Goal: Task Accomplishment & Management: Use online tool/utility

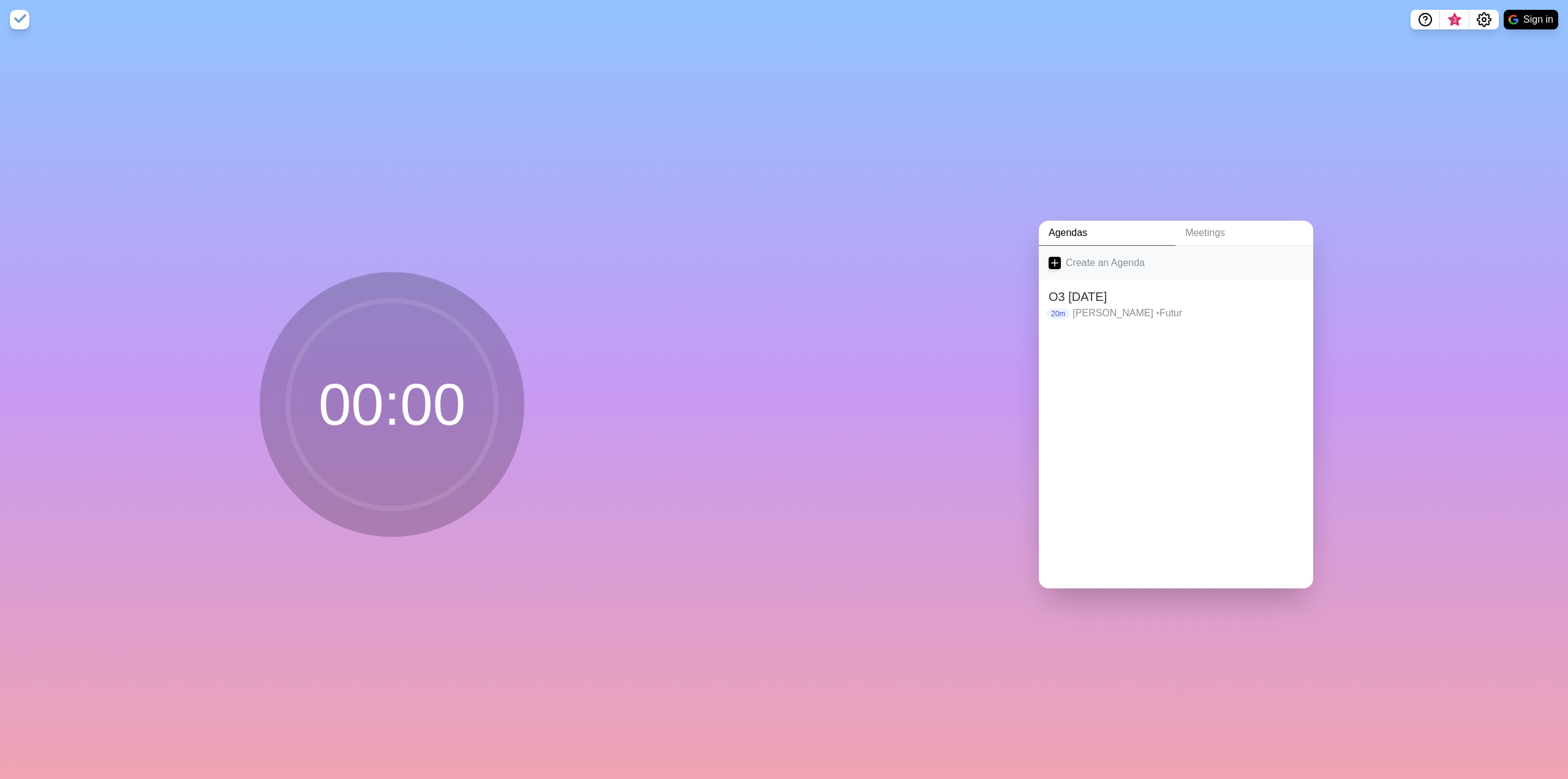
click at [1067, 260] on link "Create an Agenda" at bounding box center [1176, 263] width 275 height 34
click at [1113, 340] on input "text" at bounding box center [1142, 343] width 186 height 25
type input "O3 Alex"
click at [1243, 341] on input "number" at bounding box center [1257, 343] width 39 height 25
type input "10"
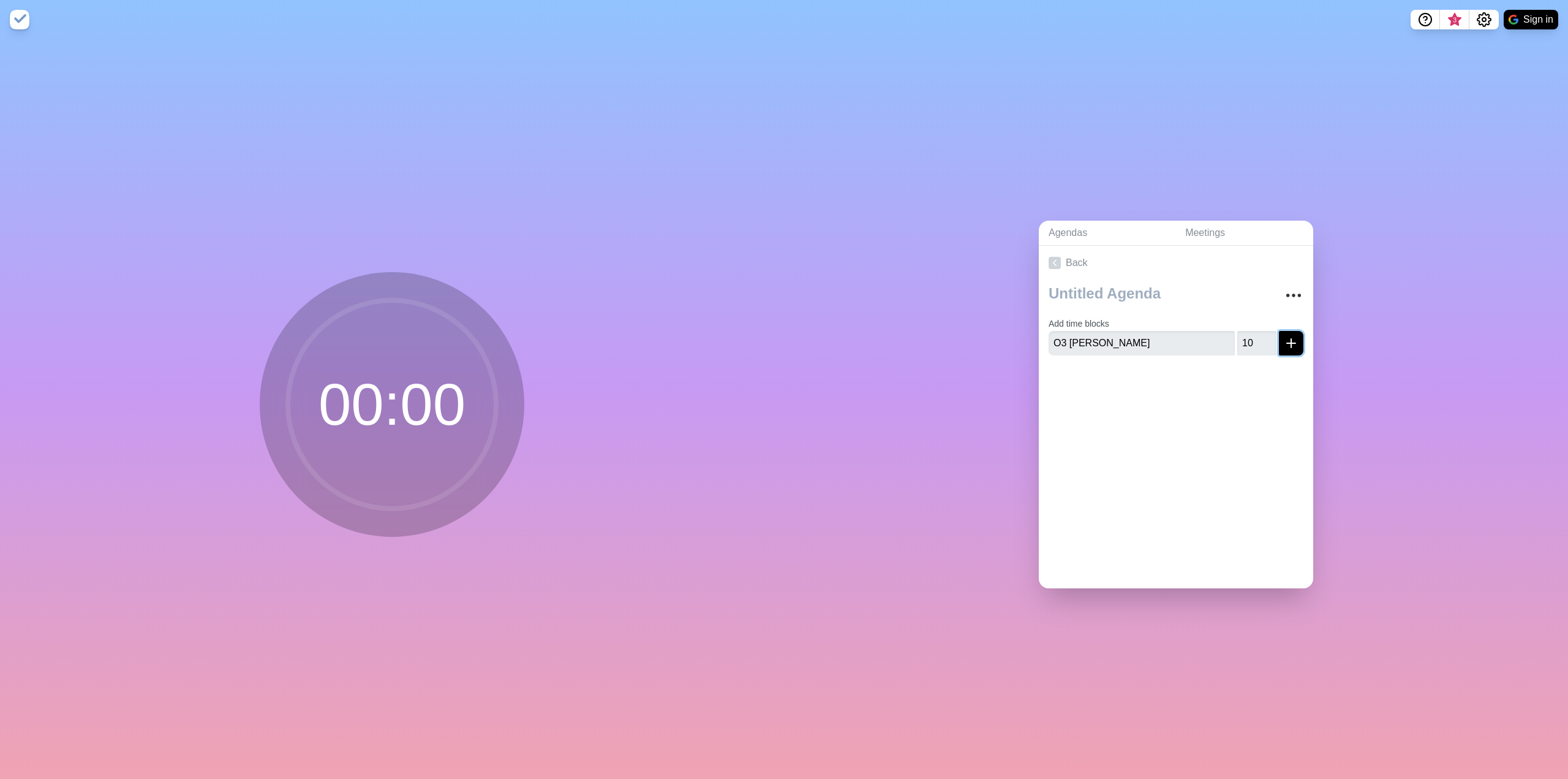
click at [1281, 346] on button "submit" at bounding box center [1291, 343] width 25 height 25
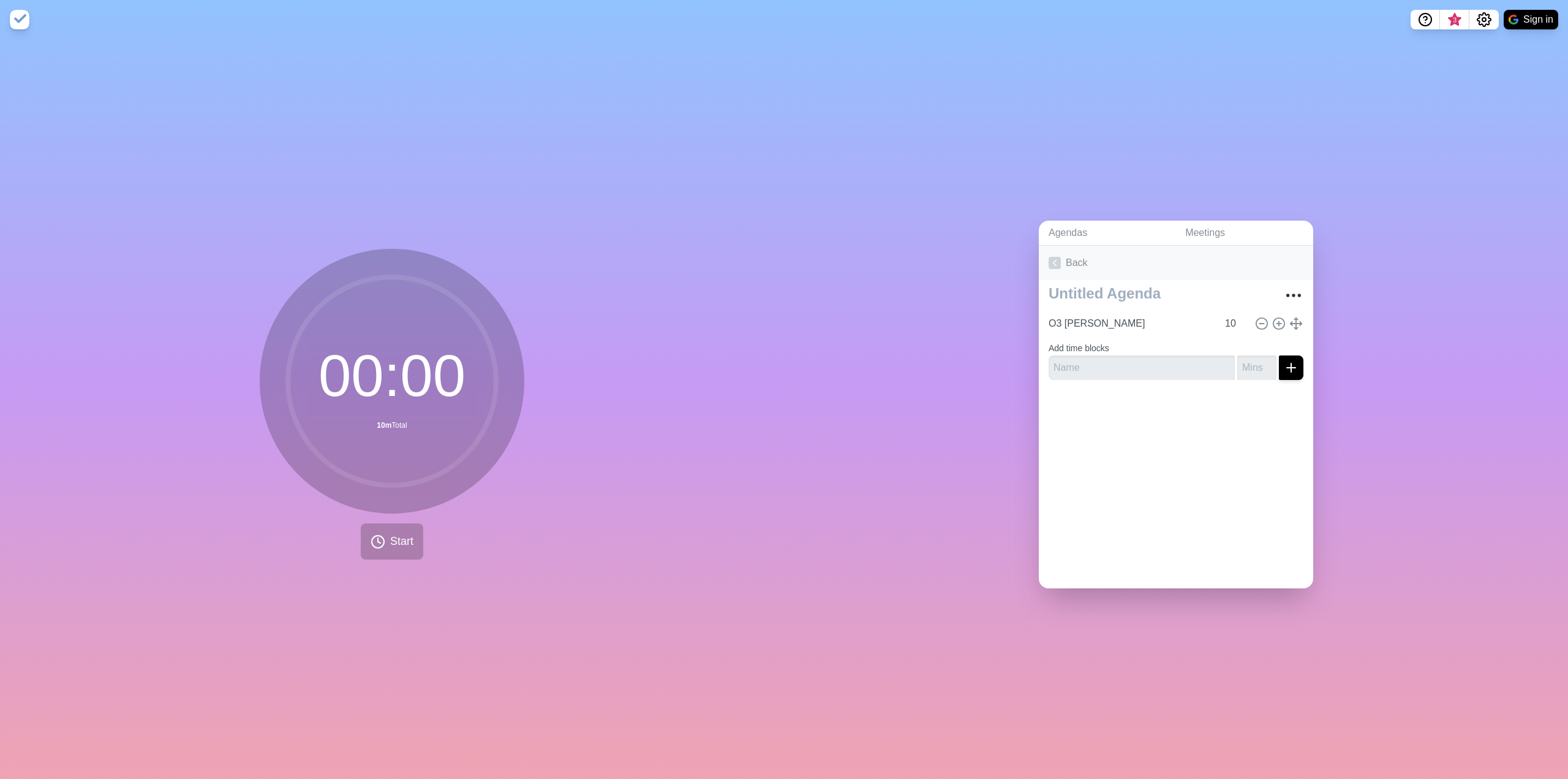
click at [1050, 257] on icon at bounding box center [1055, 263] width 12 height 12
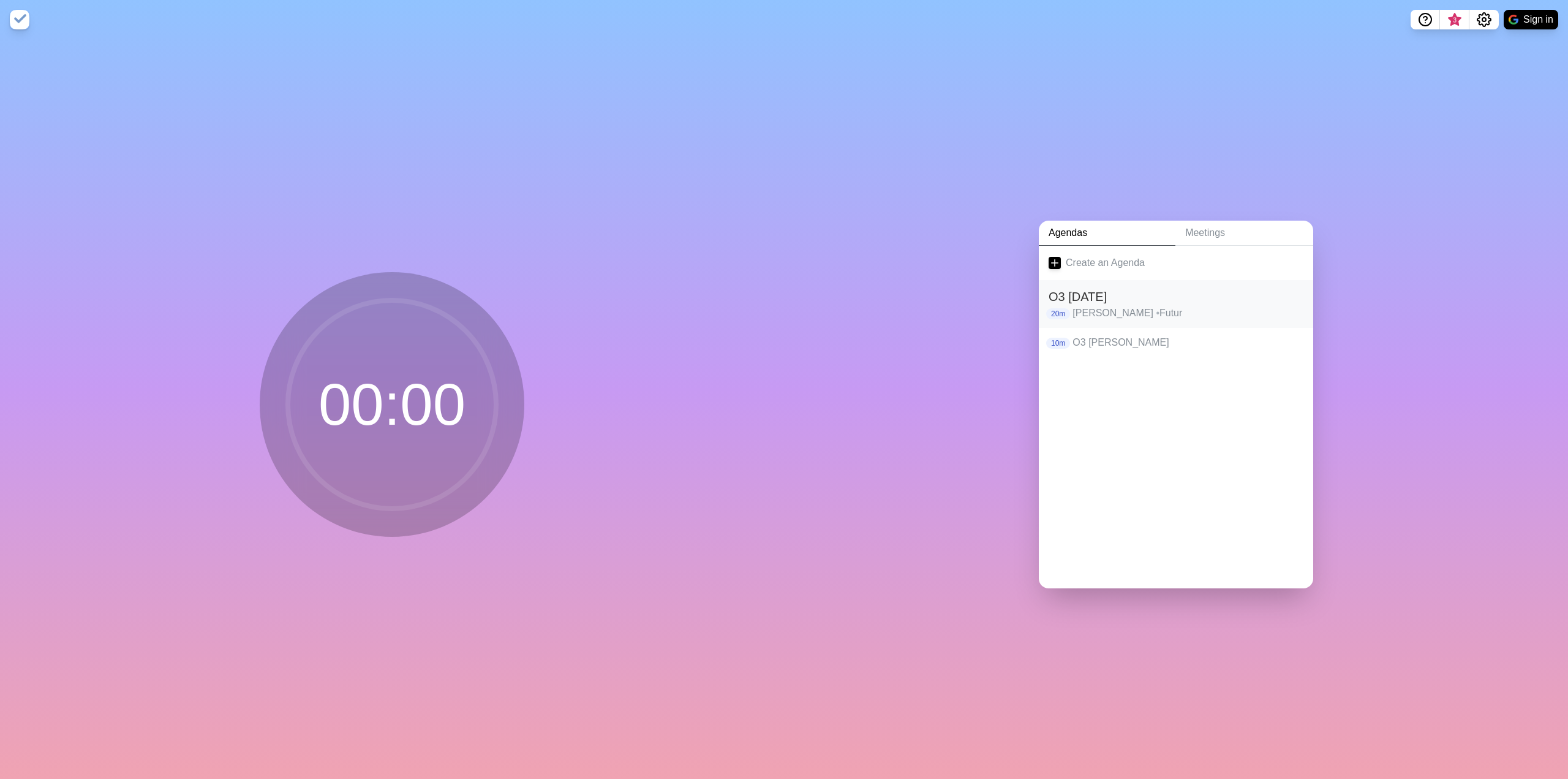
click at [1145, 297] on h2 "O3 2025-06-06" at bounding box center [1176, 297] width 255 height 18
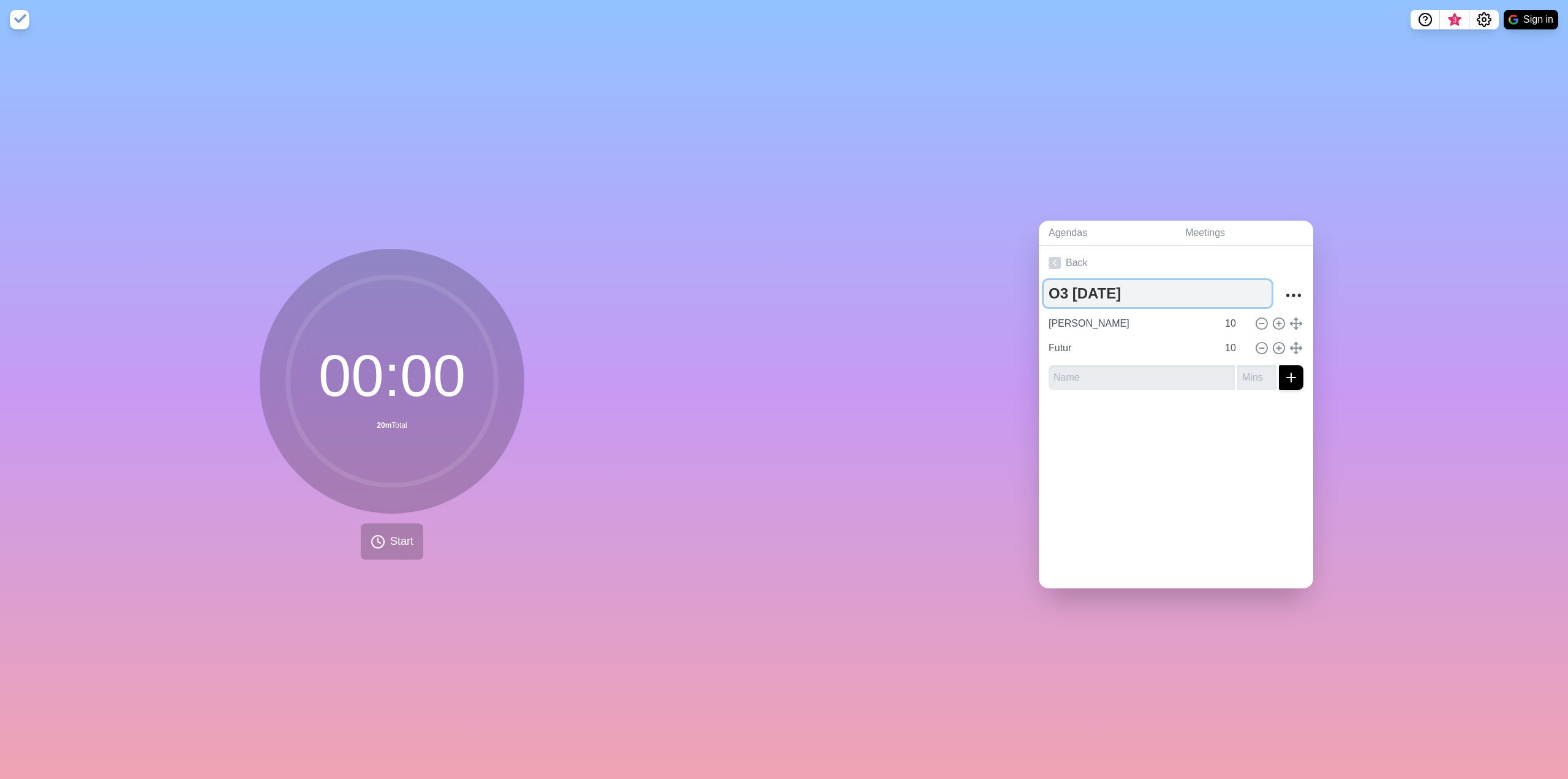
drag, startPoint x: 1143, startPoint y: 287, endPoint x: 1149, endPoint y: 288, distance: 6.1
click at [1144, 287] on textarea "O3 2025-06-06" at bounding box center [1158, 294] width 228 height 27
drag, startPoint x: 1155, startPoint y: 289, endPoint x: 1104, endPoint y: 287, distance: 51.0
click at [1104, 287] on textarea "O3 2025-06-06" at bounding box center [1158, 294] width 228 height 27
type textarea "O3 [DATE]"
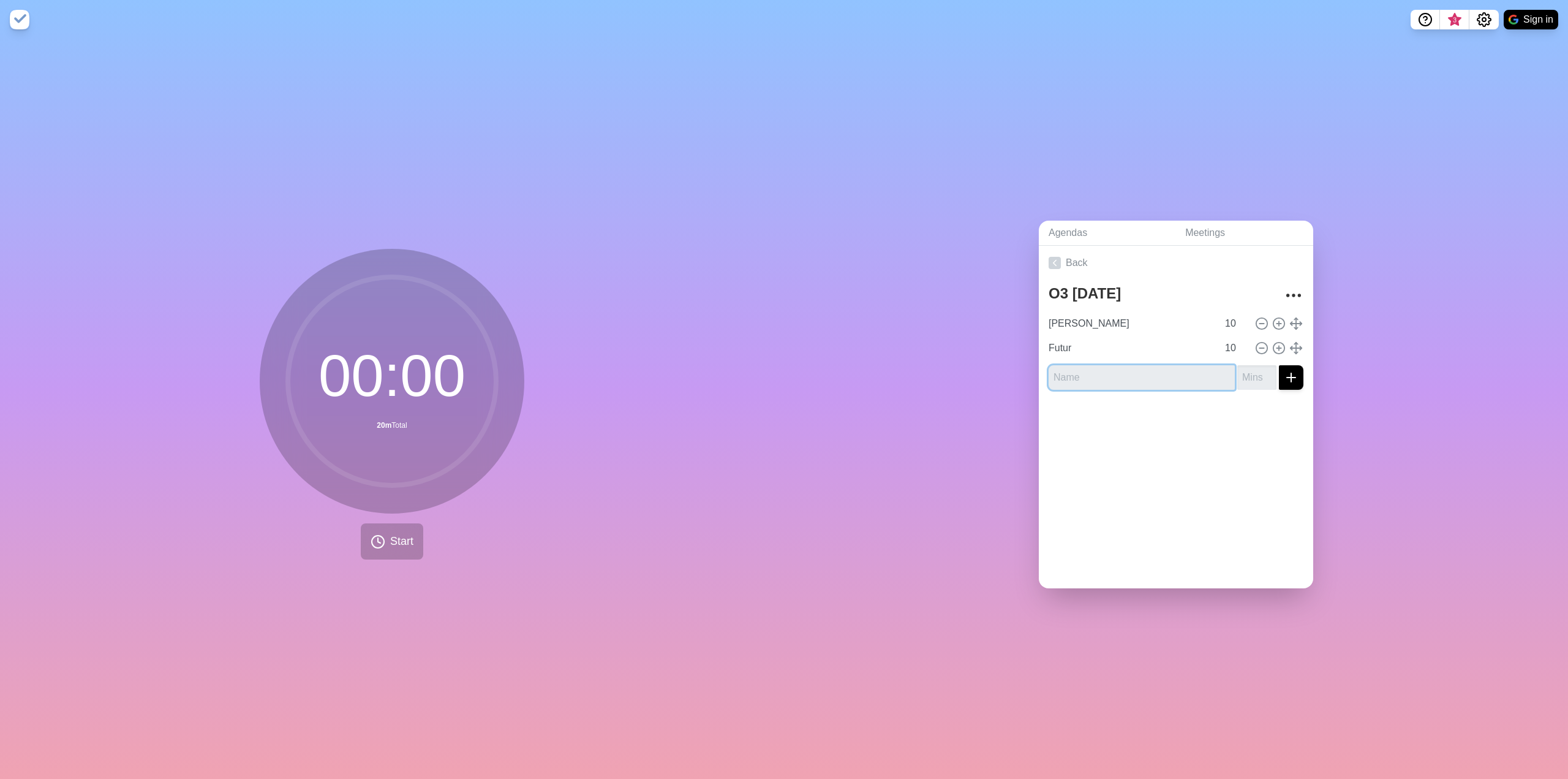
click at [1102, 381] on input "text" at bounding box center [1142, 378] width 186 height 25
type input "[PERSON_NAME]"
click at [1248, 374] on input "number" at bounding box center [1257, 378] width 39 height 25
type input "10"
click at [1193, 415] on div at bounding box center [1176, 424] width 275 height 49
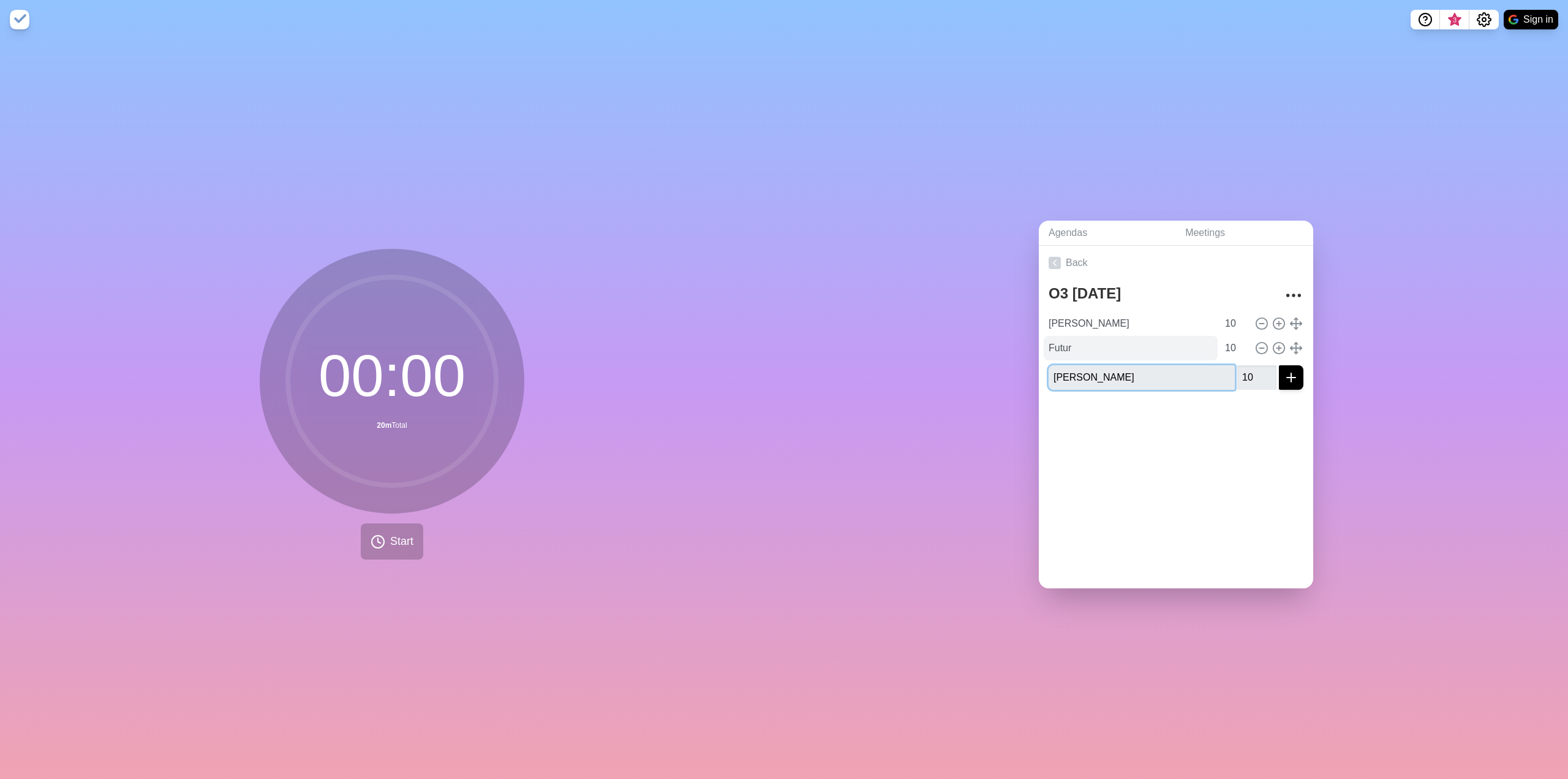
drag, startPoint x: 1194, startPoint y: 374, endPoint x: 1193, endPoint y: 346, distance: 28.0
click at [1192, 346] on div "O3 2025-08-28 Ian 10 Futur 10 Alex 10" at bounding box center [1176, 340] width 275 height 120
click at [1267, 412] on div at bounding box center [1176, 424] width 275 height 49
drag, startPoint x: 1280, startPoint y: 401, endPoint x: 1282, endPoint y: 363, distance: 38.1
click at [1280, 400] on div at bounding box center [1176, 424] width 275 height 49
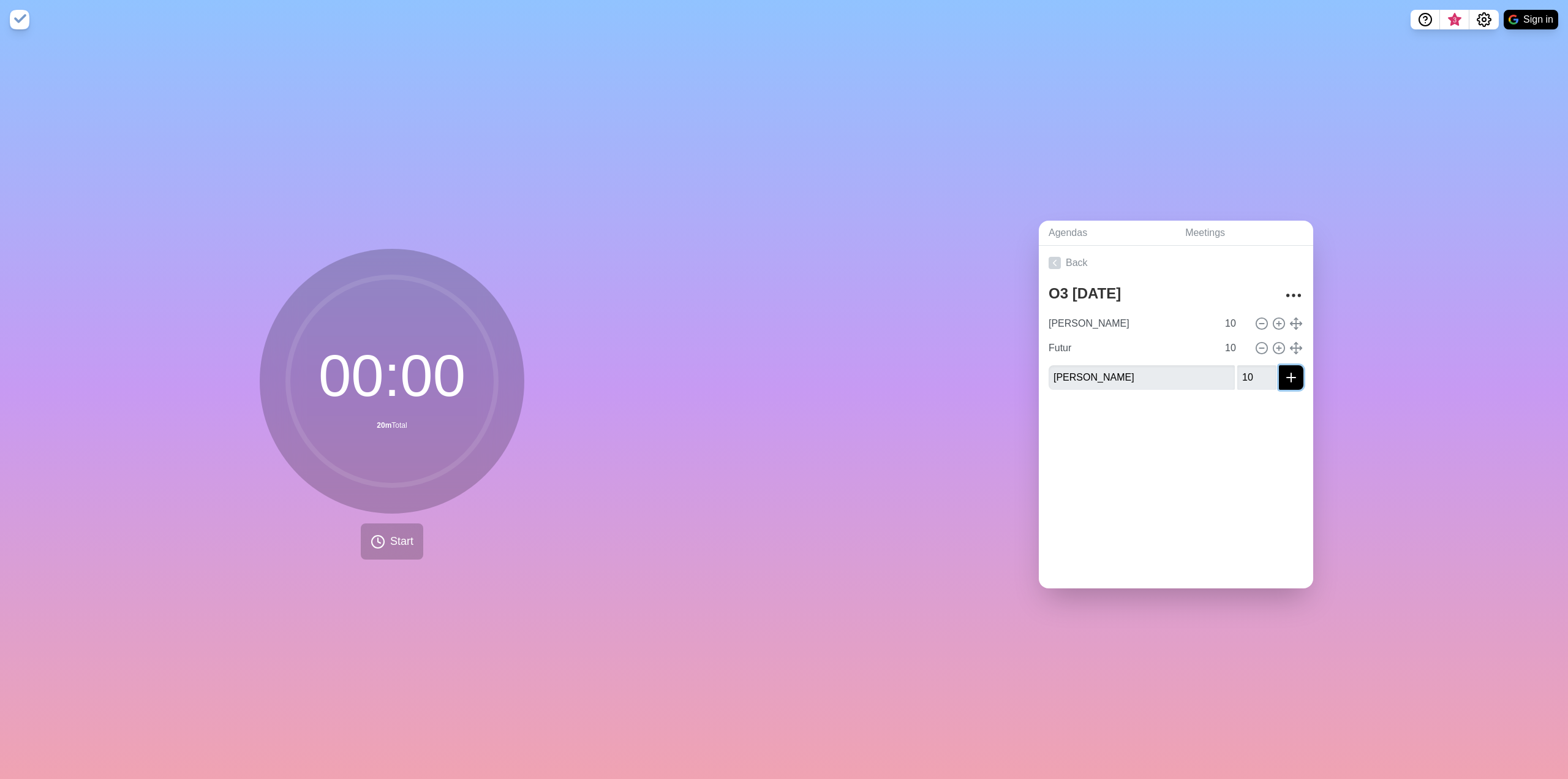
click at [1287, 378] on line "submit" at bounding box center [1291, 378] width 9 height 0
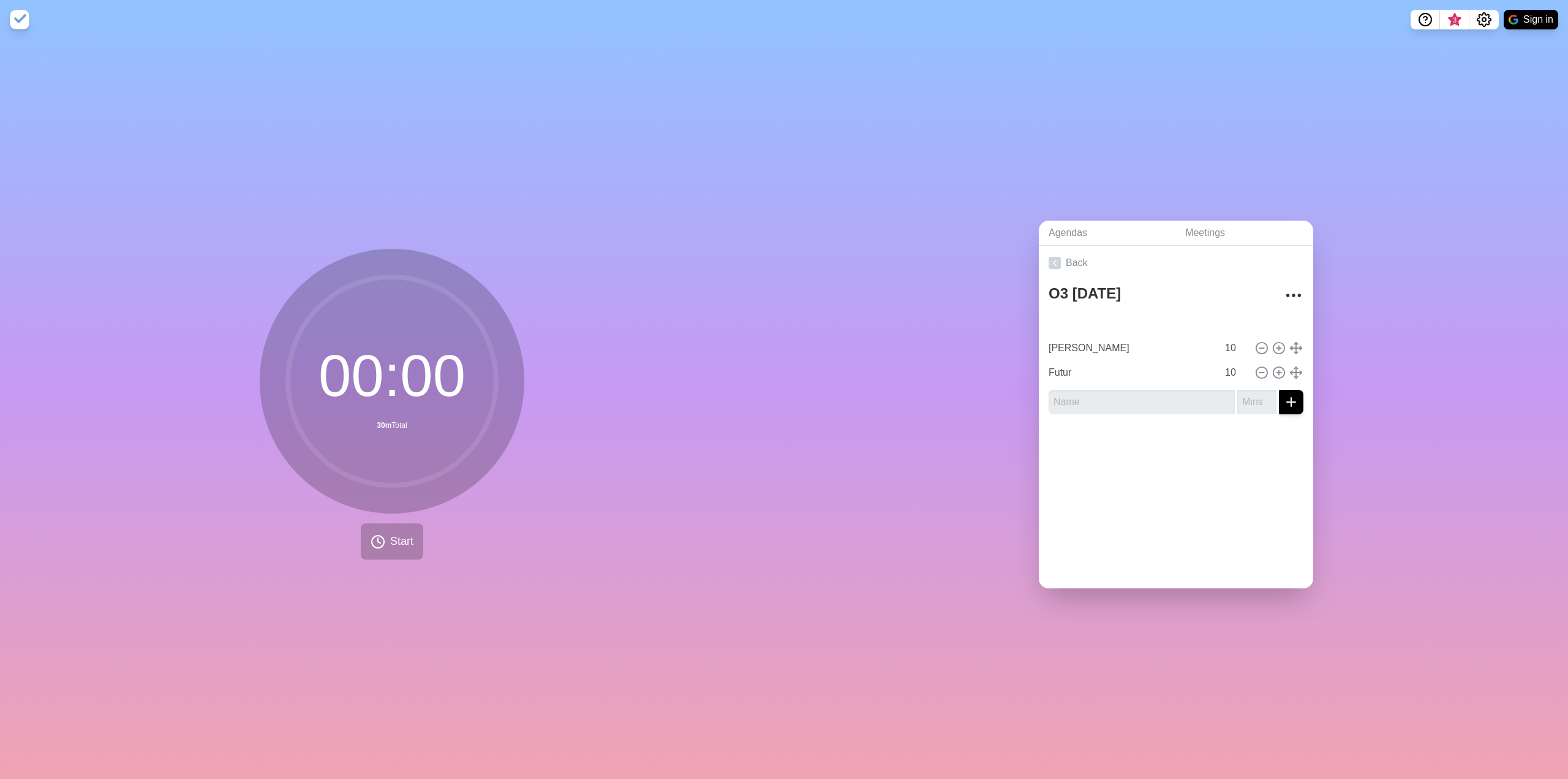
type input "[PERSON_NAME]"
type input "Futur"
click at [1049, 259] on icon at bounding box center [1055, 263] width 12 height 12
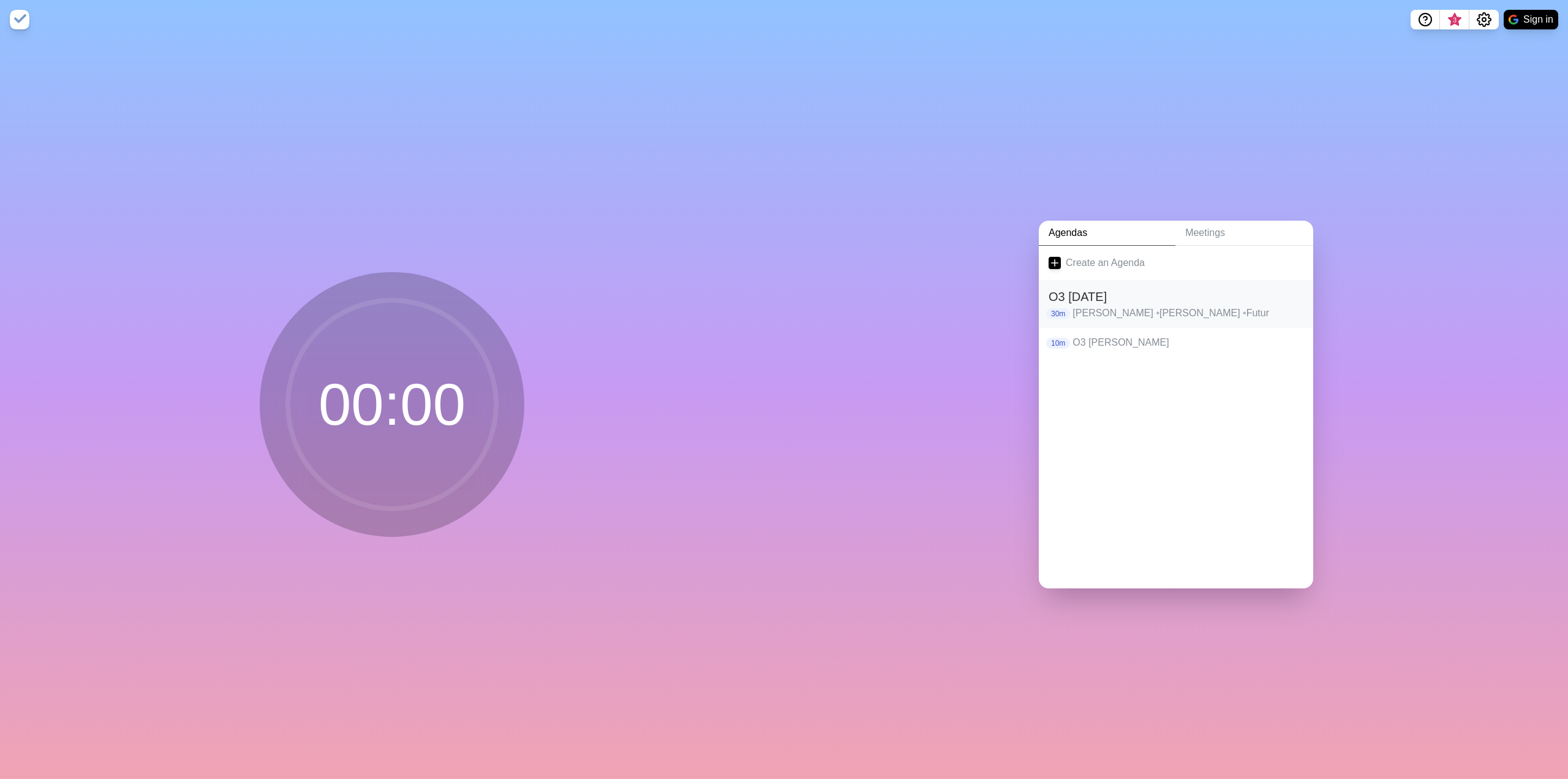
click at [1119, 298] on h2 "O3 [DATE]" at bounding box center [1176, 297] width 255 height 18
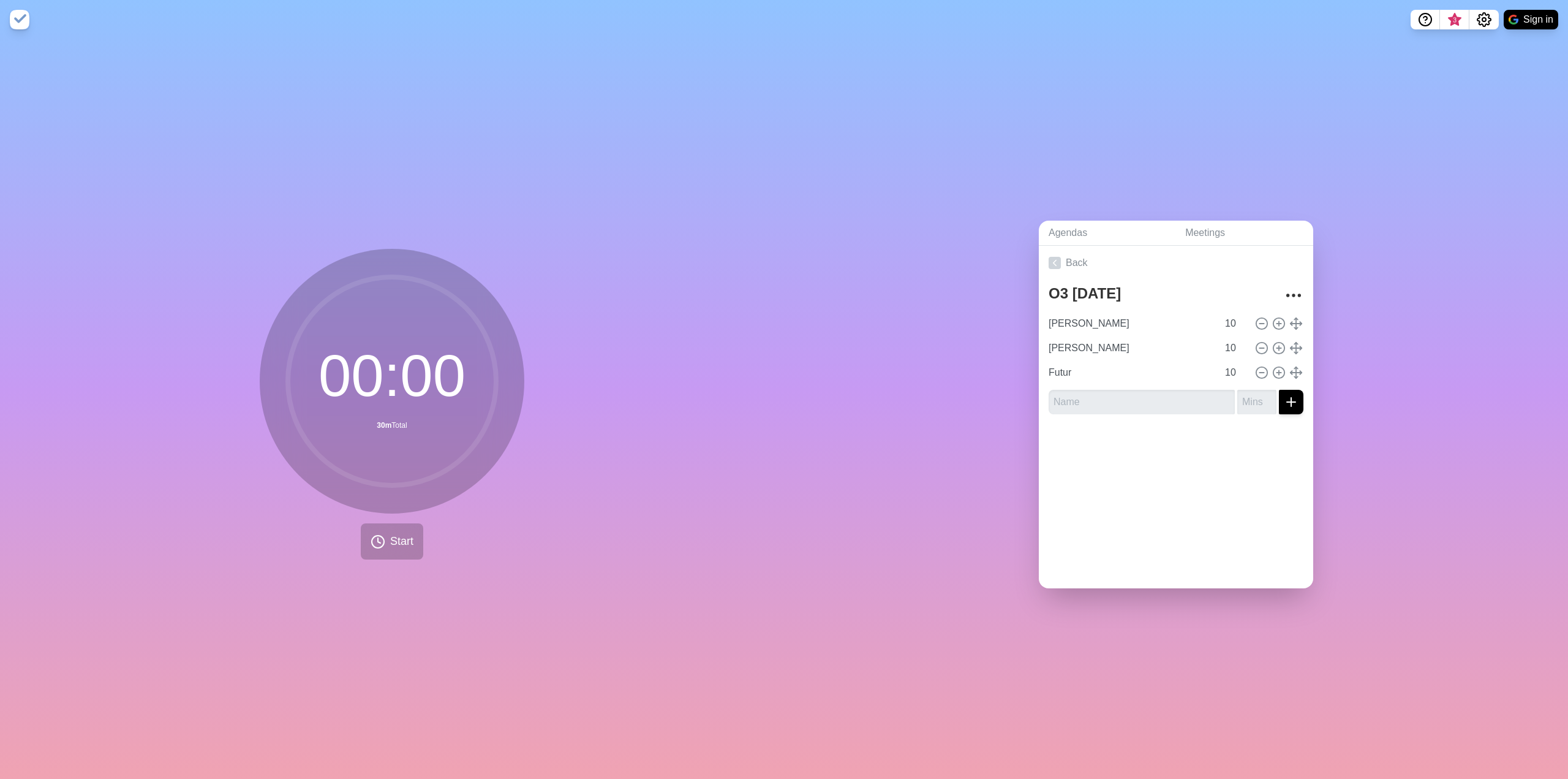
click at [453, 61] on div "00 : 00 30m Total Start" at bounding box center [392, 409] width 784 height 740
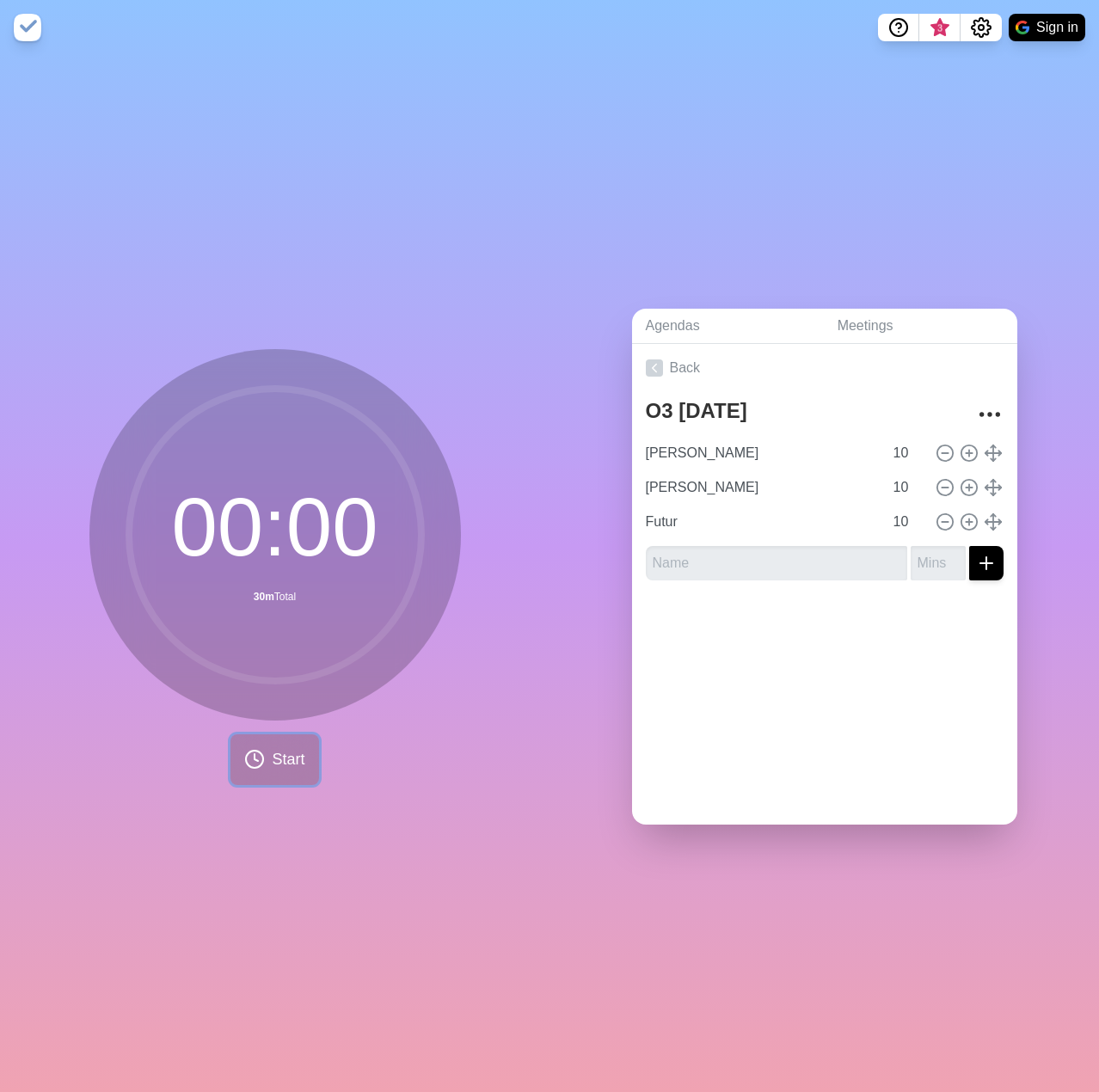
click at [284, 752] on span "Start" at bounding box center [288, 759] width 33 height 23
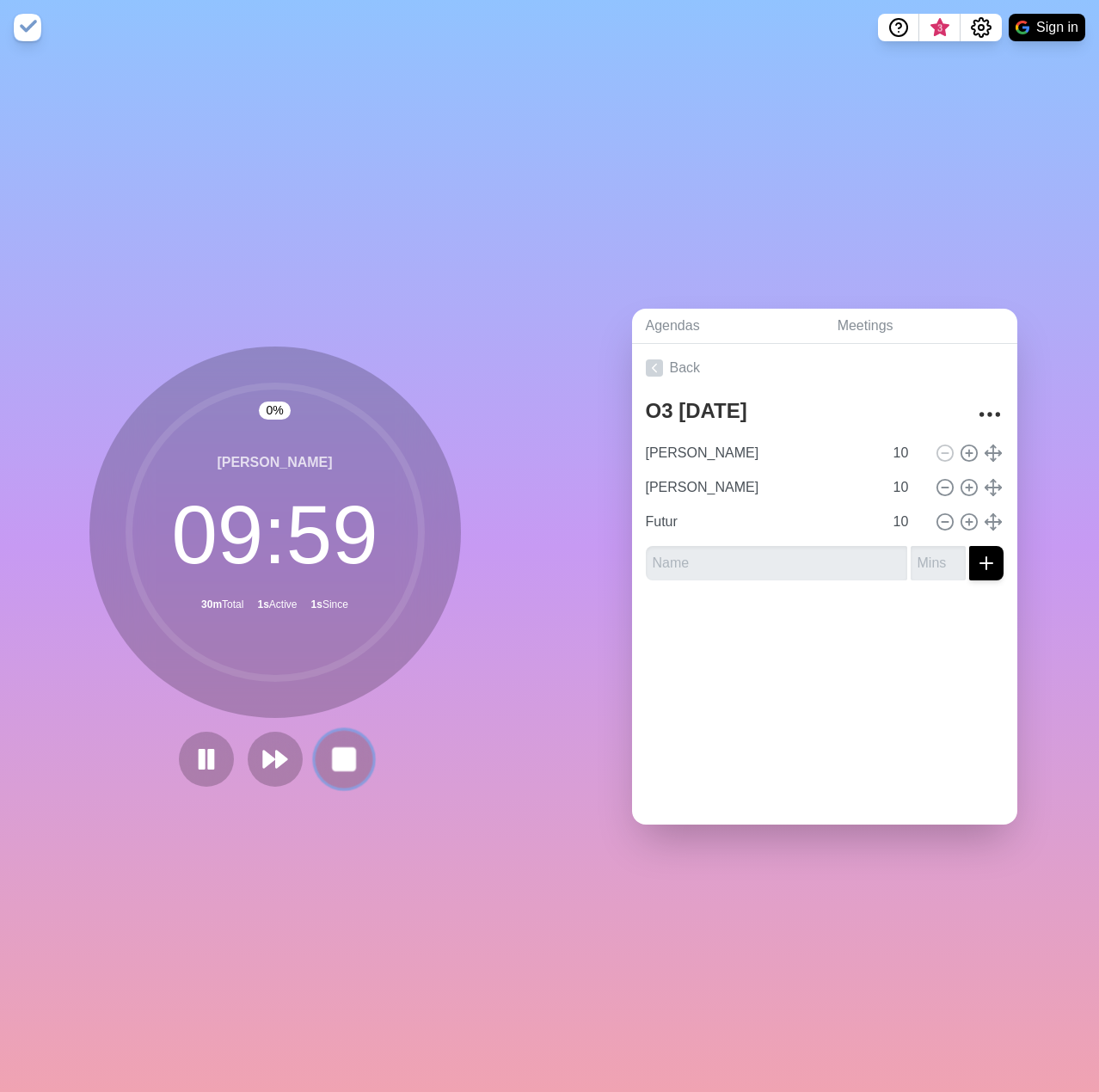
click at [353, 740] on button at bounding box center [343, 758] width 58 height 58
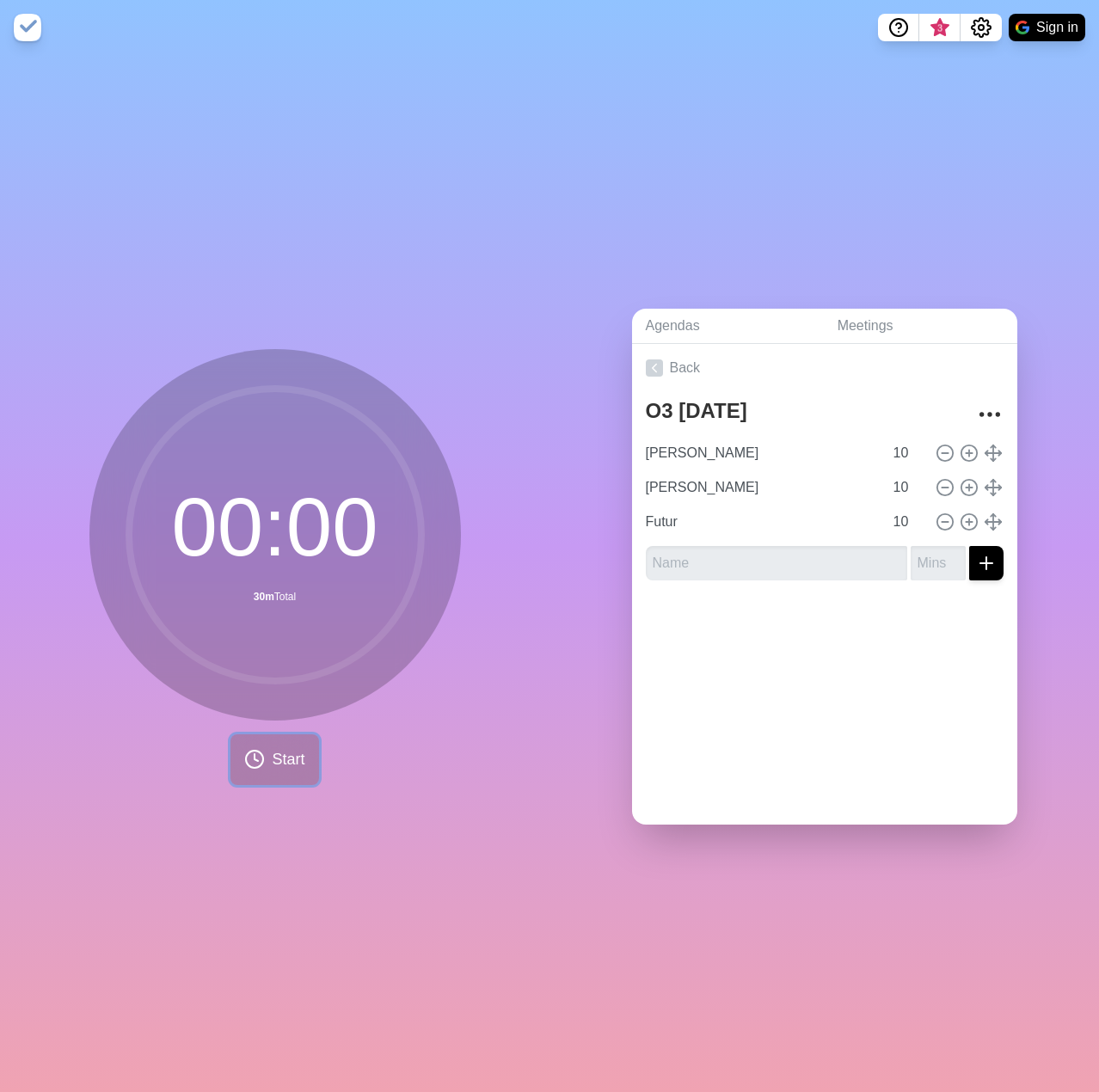
drag, startPoint x: 249, startPoint y: 764, endPoint x: 396, endPoint y: 1008, distance: 284.9
click at [249, 764] on button "Start" at bounding box center [274, 759] width 88 height 51
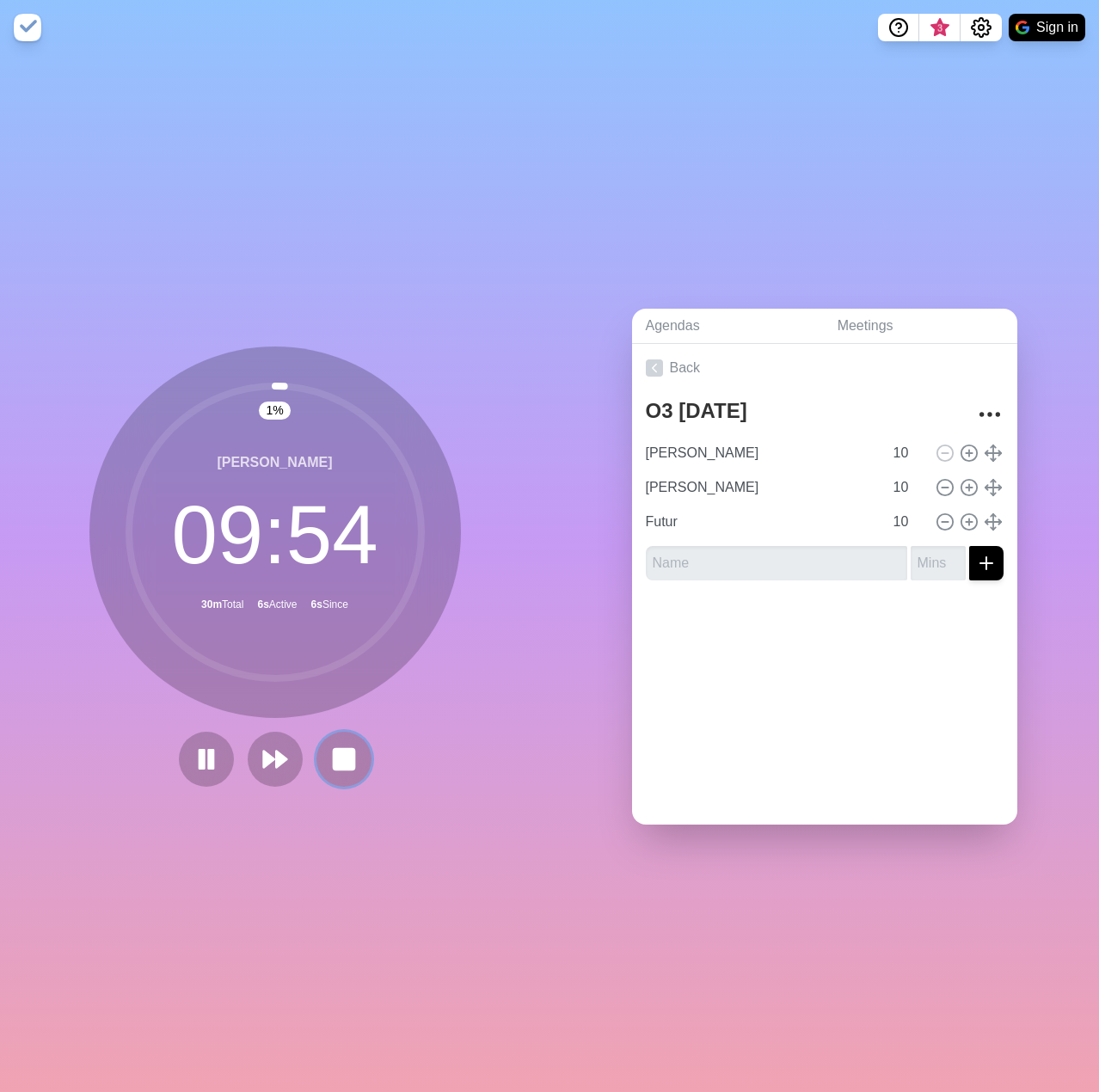
click at [353, 765] on button at bounding box center [344, 759] width 55 height 55
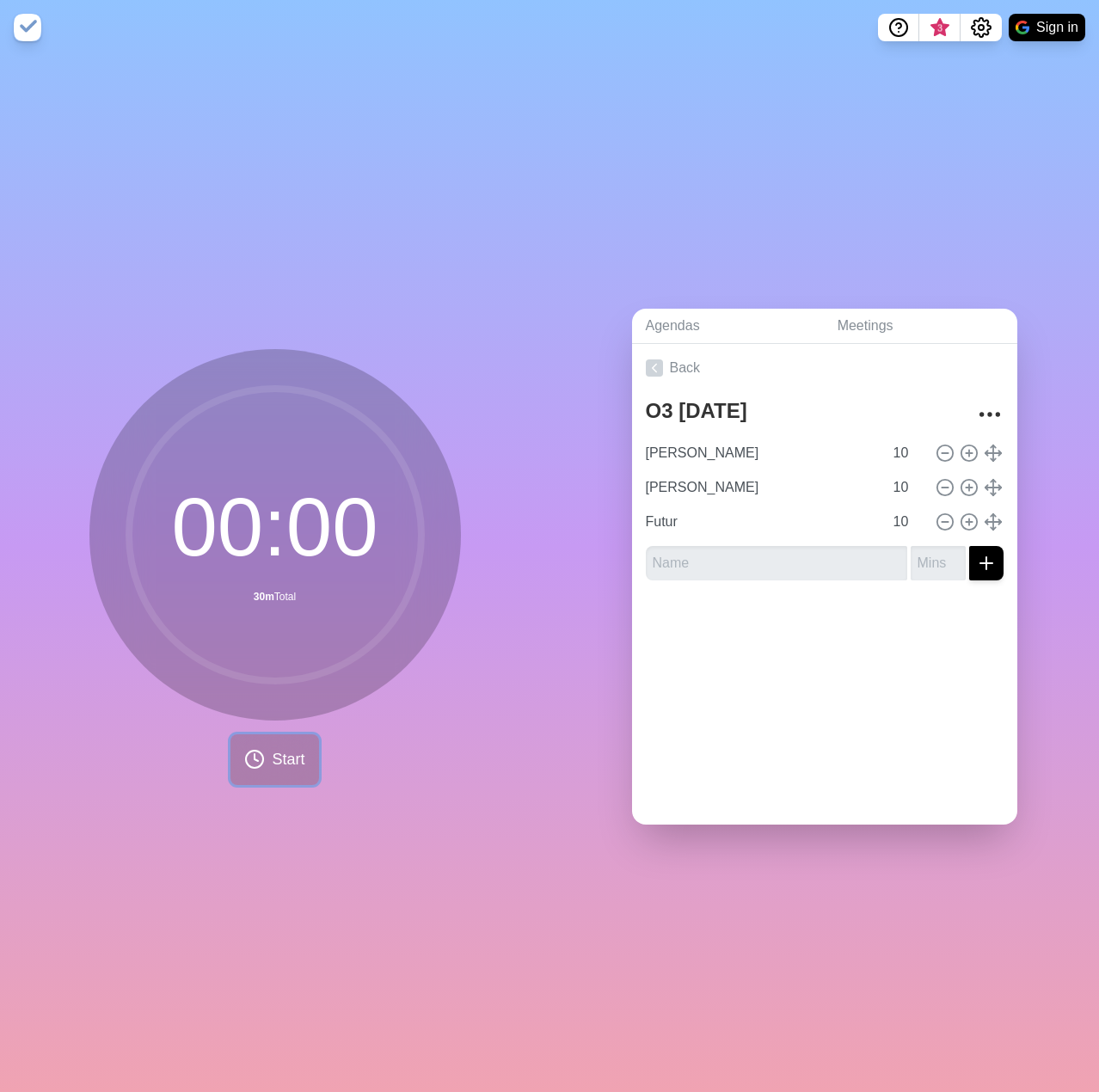
click at [278, 752] on span "Start" at bounding box center [288, 759] width 33 height 23
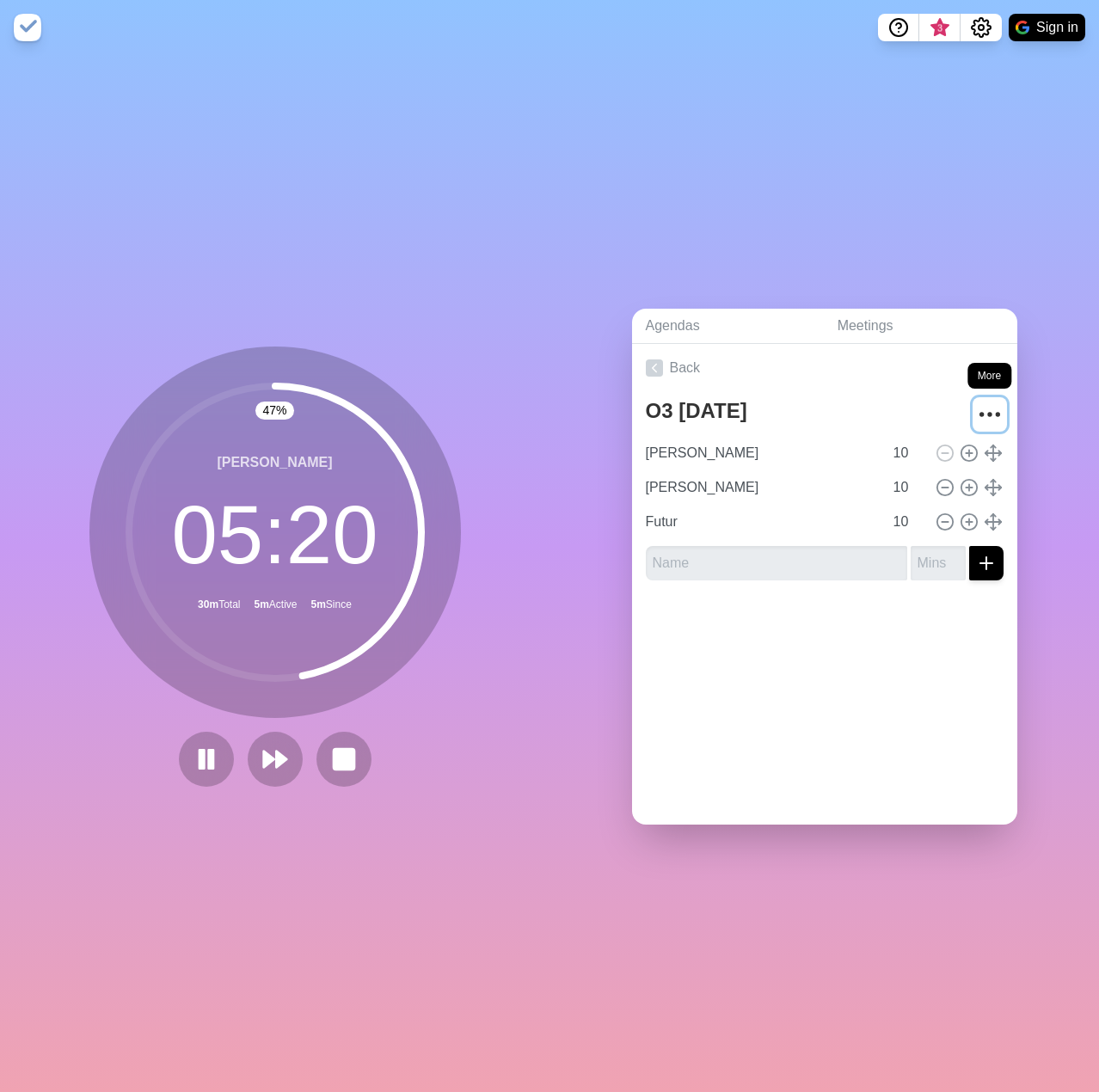
click at [976, 414] on icon "More" at bounding box center [990, 414] width 28 height 28
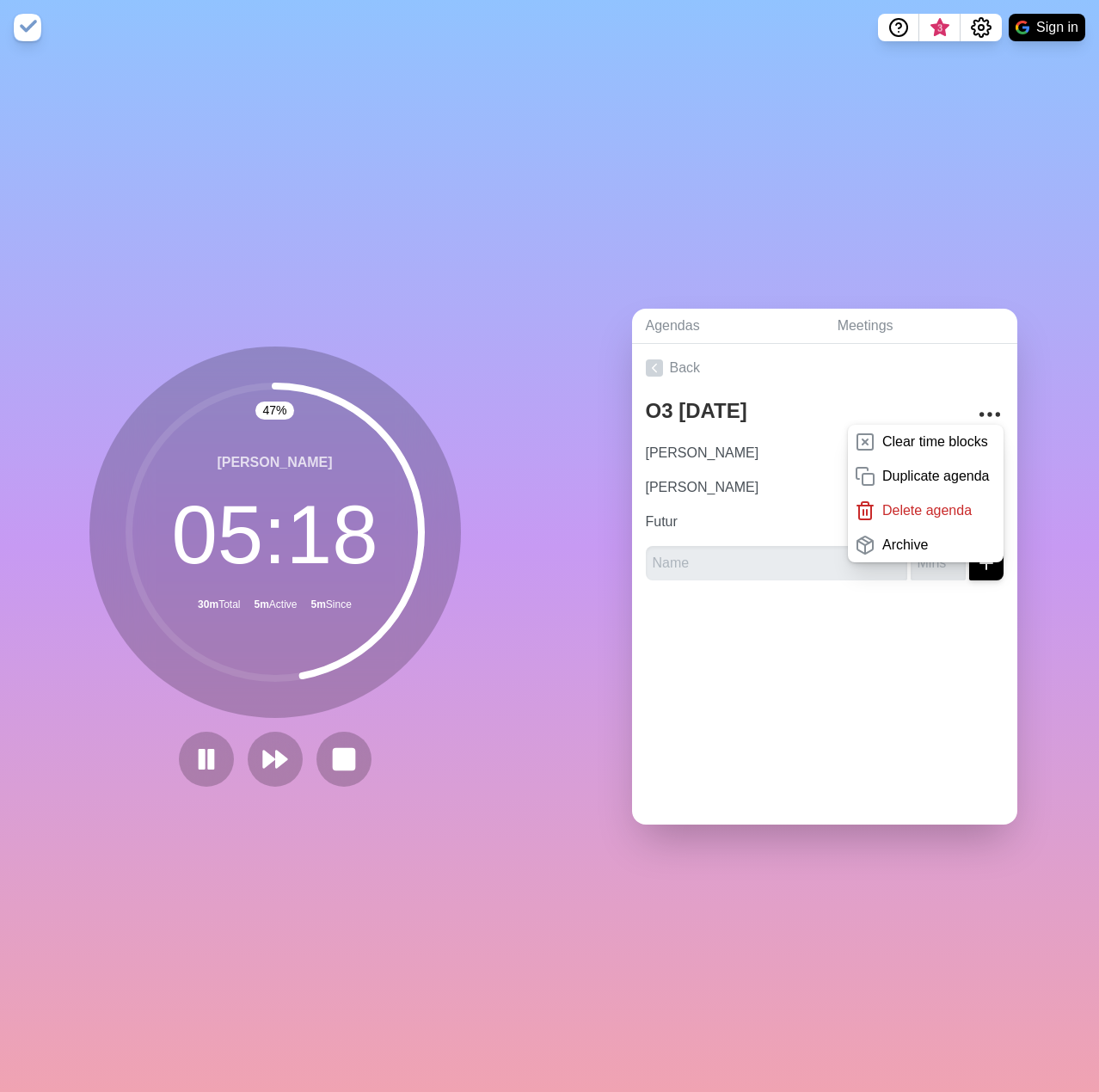
click at [896, 692] on div "Back O3 2025-08-28 Clear time blocks Duplicate agenda Delete agenda Archive Ale…" at bounding box center [825, 584] width 385 height 481
click at [862, 666] on div "Back O3 2025-08-28 Clear time blocks Duplicate agenda Delete agenda Archive Ale…" at bounding box center [825, 584] width 385 height 481
click at [836, 373] on link "Back" at bounding box center [825, 368] width 385 height 48
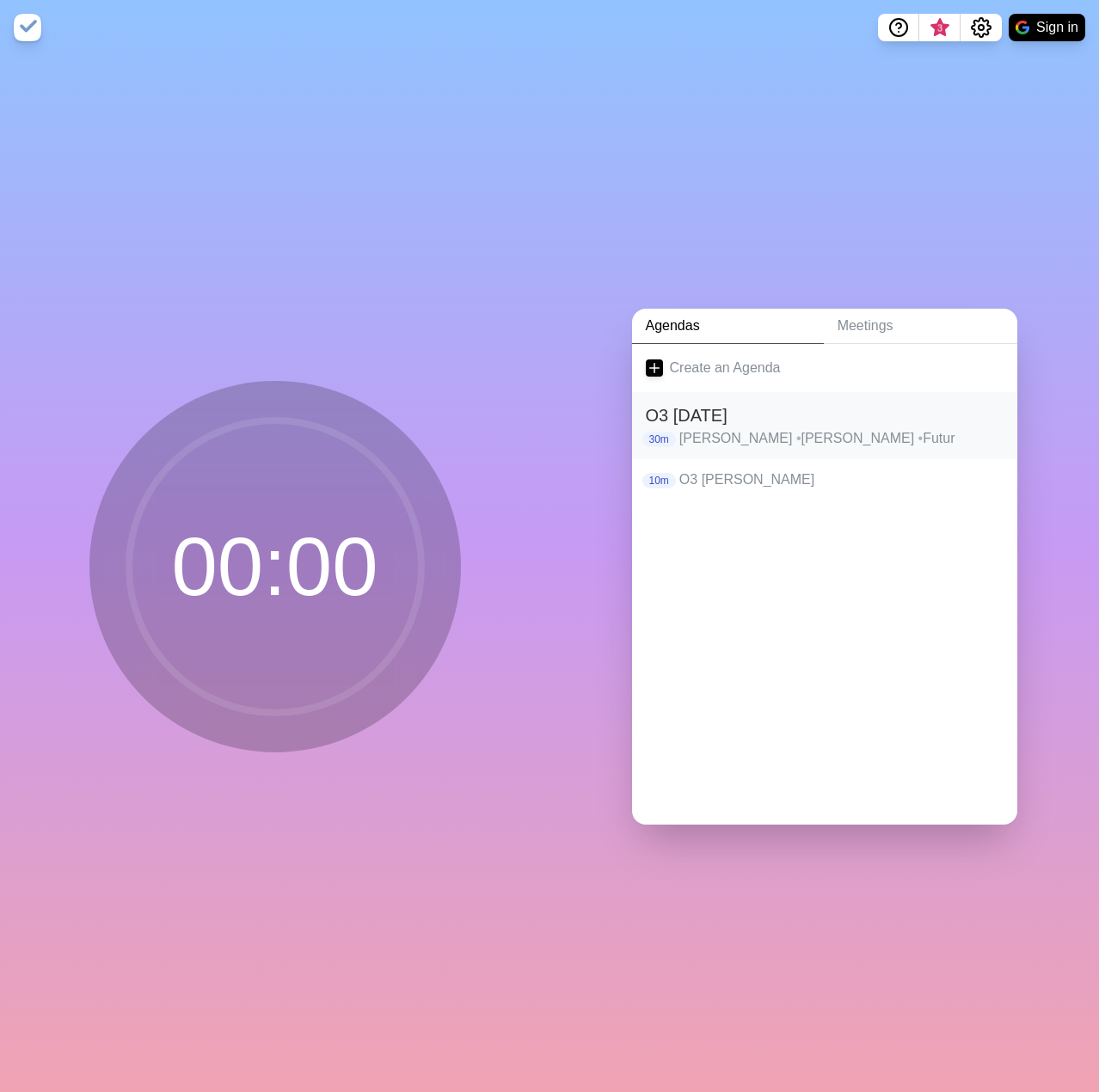
click at [747, 428] on p "Alex • Ian • Futur" at bounding box center [841, 439] width 324 height 21
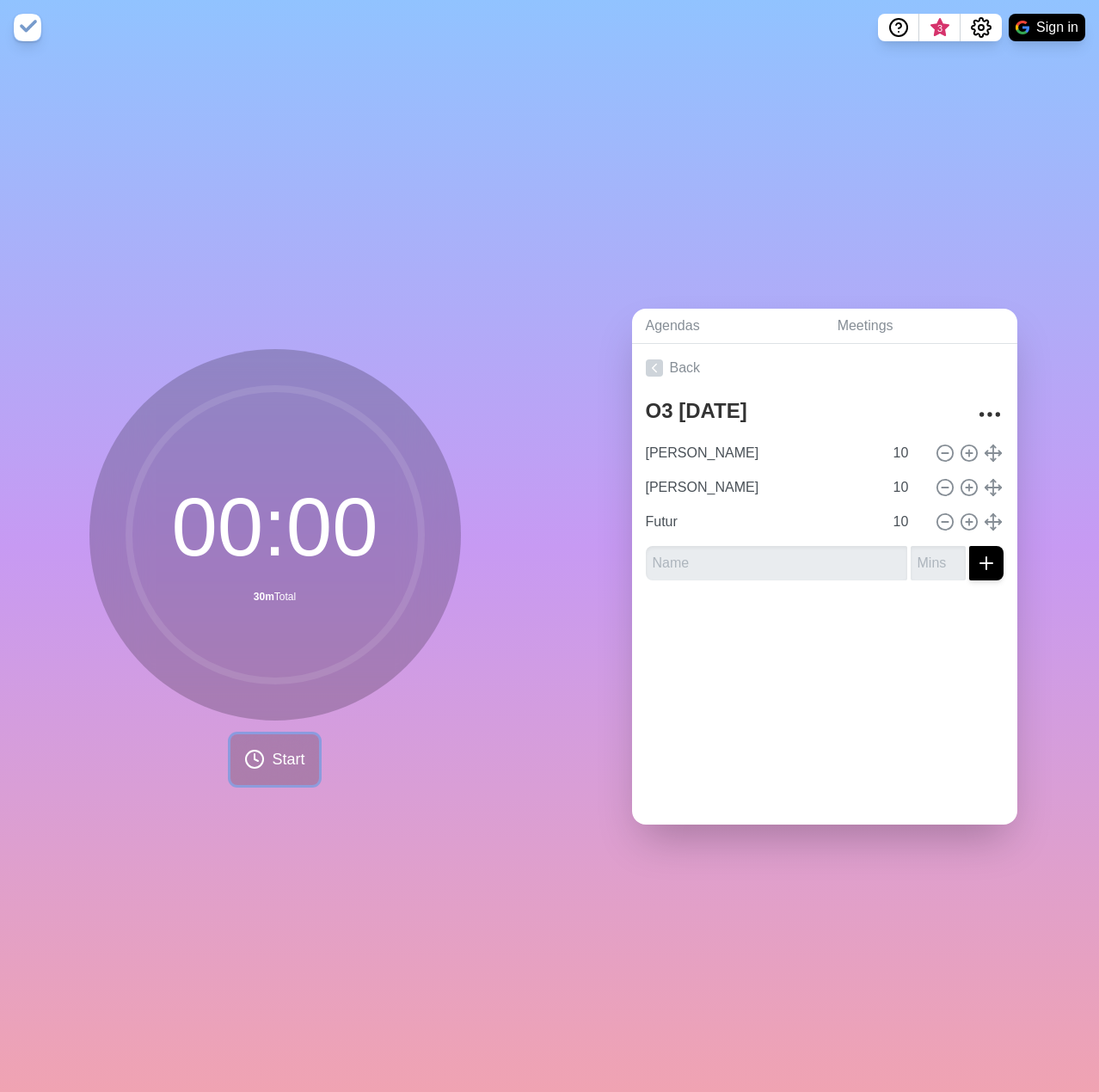
click at [279, 754] on span "Start" at bounding box center [288, 759] width 33 height 23
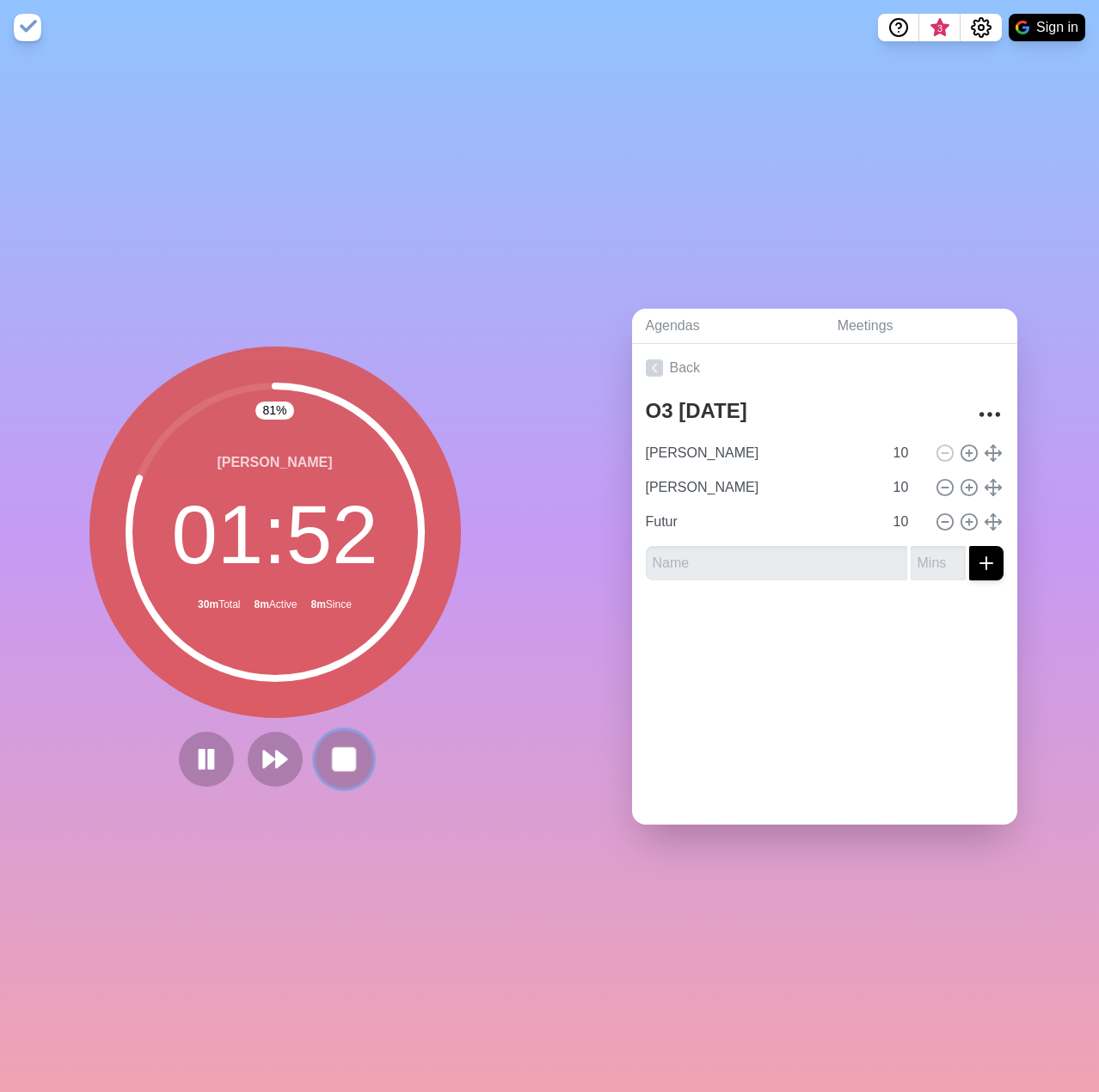
click at [338, 759] on rect at bounding box center [343, 758] width 21 height 21
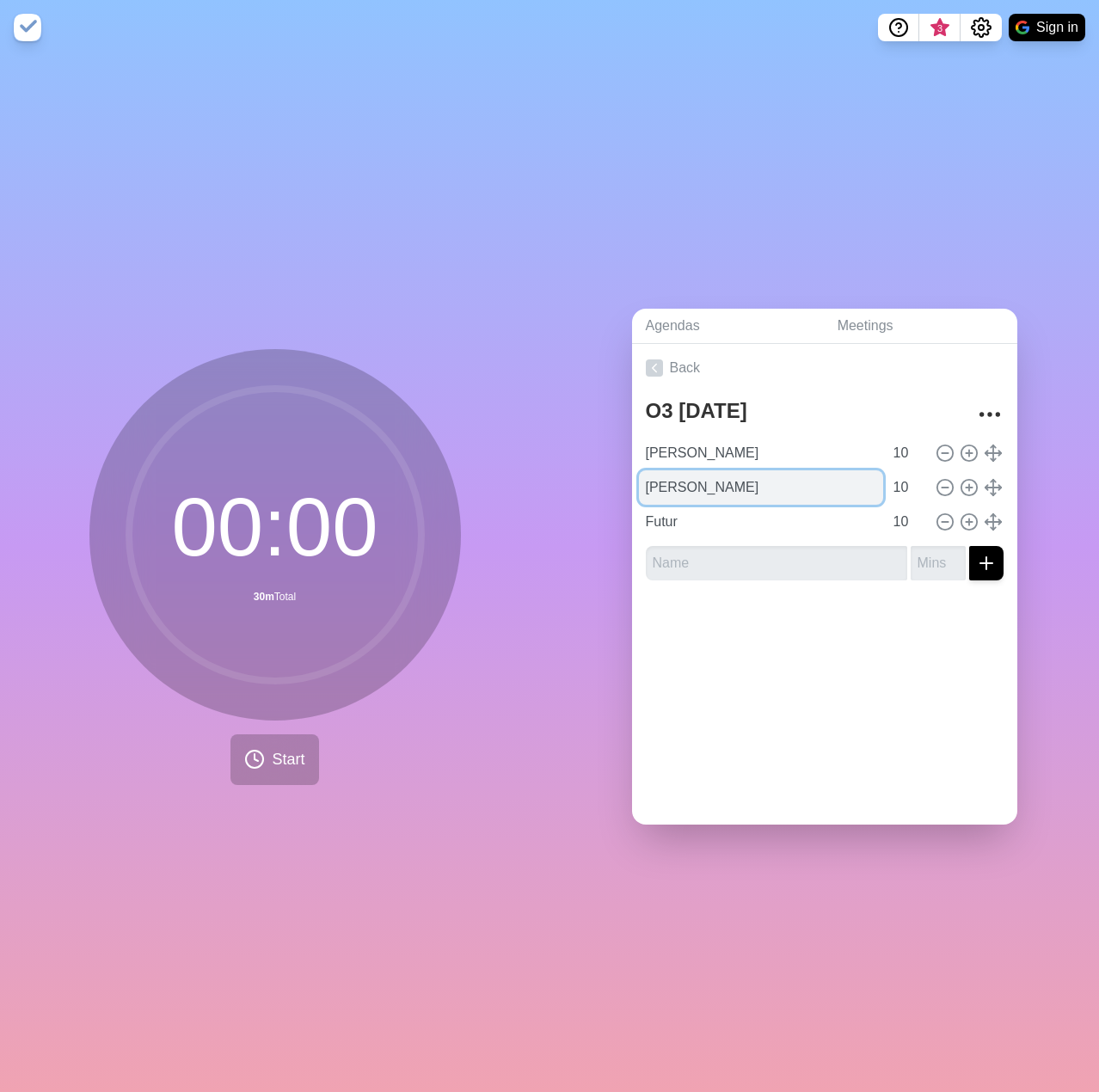
click at [714, 476] on input "[PERSON_NAME]" at bounding box center [761, 488] width 244 height 34
click at [287, 758] on span "Start" at bounding box center [288, 759] width 33 height 23
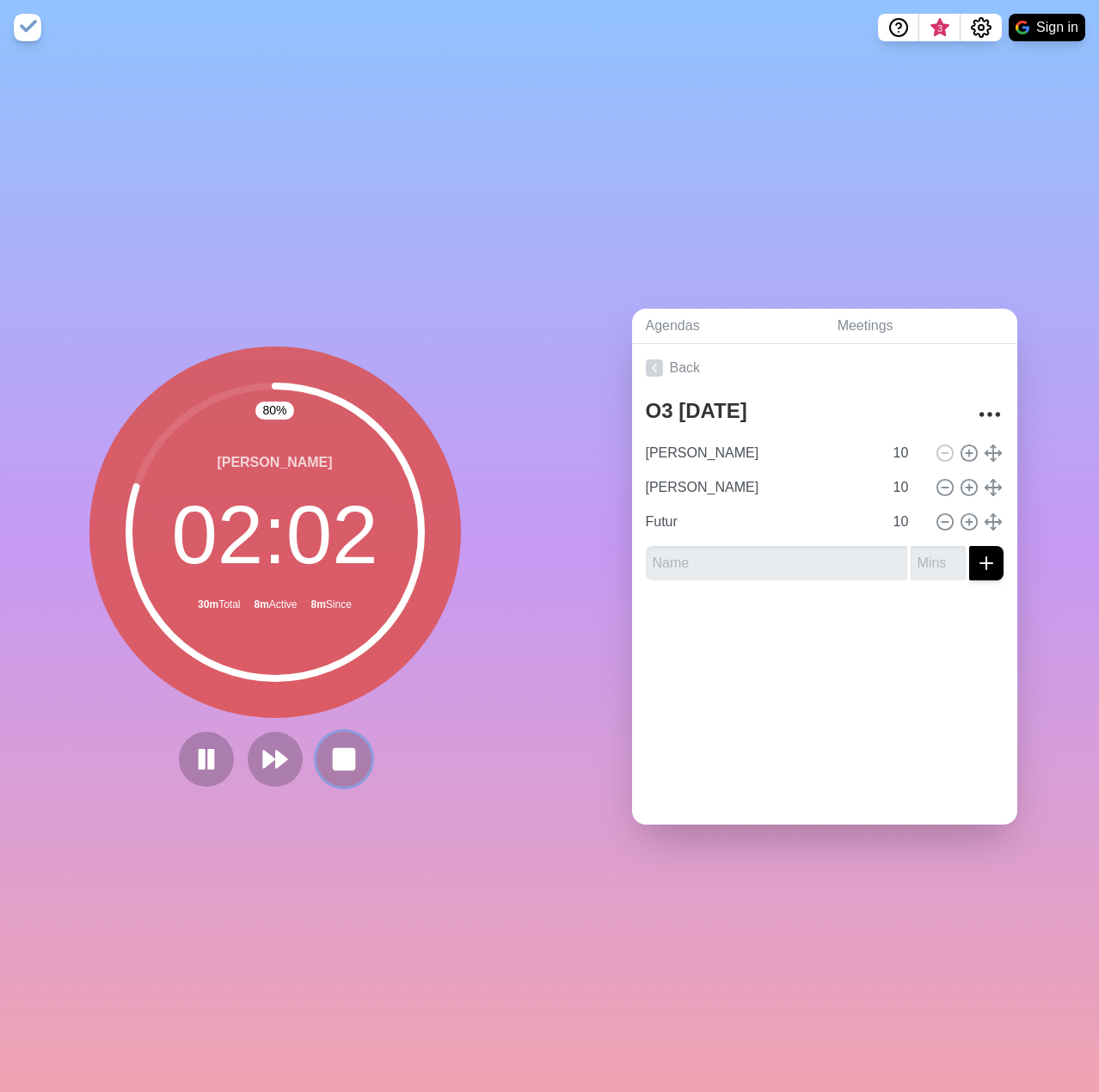
drag, startPoint x: 344, startPoint y: 756, endPoint x: 1028, endPoint y: 814, distance: 686.5
click at [344, 756] on rect at bounding box center [344, 759] width 21 height 21
